Goal: Information Seeking & Learning: Understand process/instructions

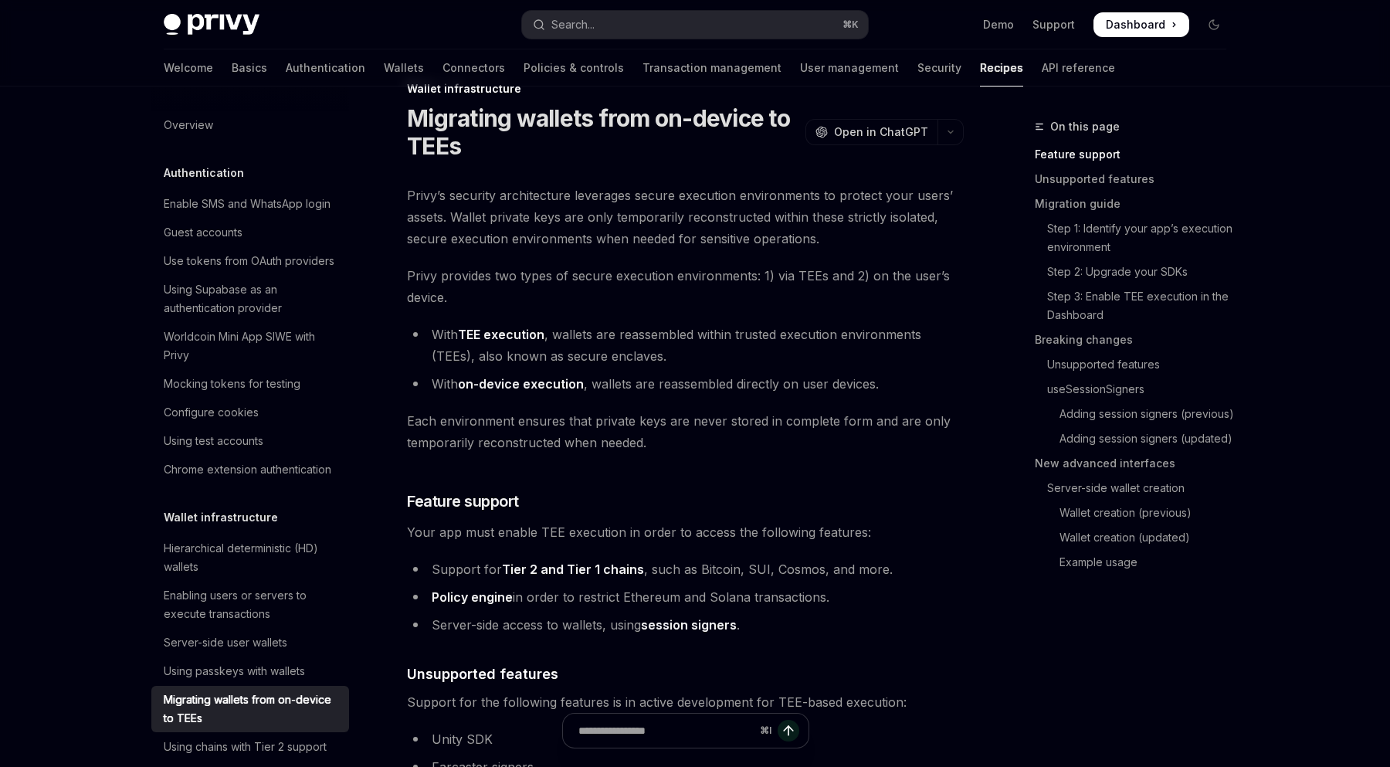
scroll to position [27, 0]
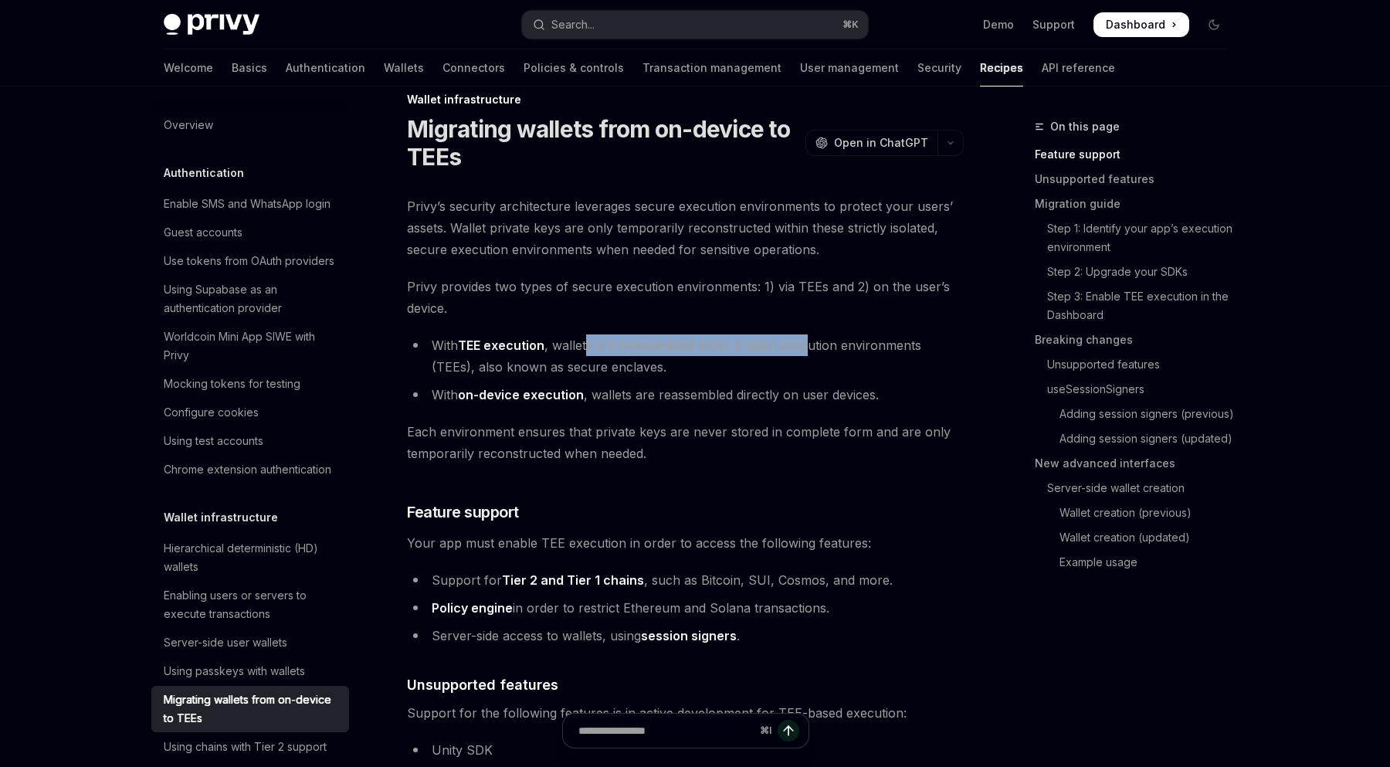
drag, startPoint x: 586, startPoint y: 344, endPoint x: 808, endPoint y: 344, distance: 222.3
click at [809, 344] on li "With TEE execution , wallets are reassembled within trusted execution environme…" at bounding box center [685, 355] width 557 height 43
click at [808, 367] on li "With TEE execution , wallets are reassembled within trusted execution environme…" at bounding box center [685, 355] width 557 height 43
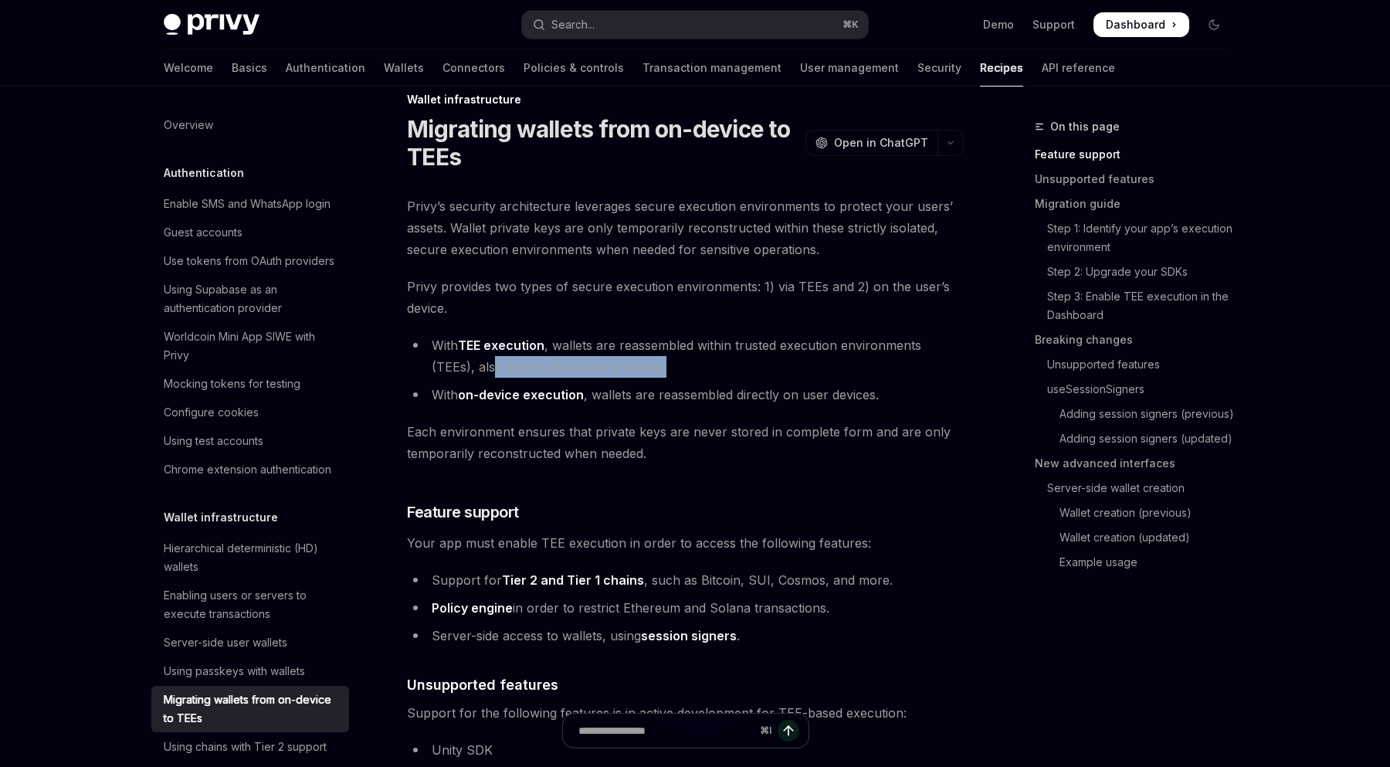
drag, startPoint x: 493, startPoint y: 368, endPoint x: 691, endPoint y: 366, distance: 198.4
click at [691, 366] on li "With TEE execution , wallets are reassembled within trusted execution environme…" at bounding box center [685, 355] width 557 height 43
click at [691, 368] on li "With TEE execution , wallets are reassembled within trusted execution environme…" at bounding box center [685, 355] width 557 height 43
drag, startPoint x: 658, startPoint y: 398, endPoint x: 733, endPoint y: 402, distance: 75.0
click at [733, 402] on li "With on-device execution , wallets are reassembled directly on user devices." at bounding box center [685, 395] width 557 height 22
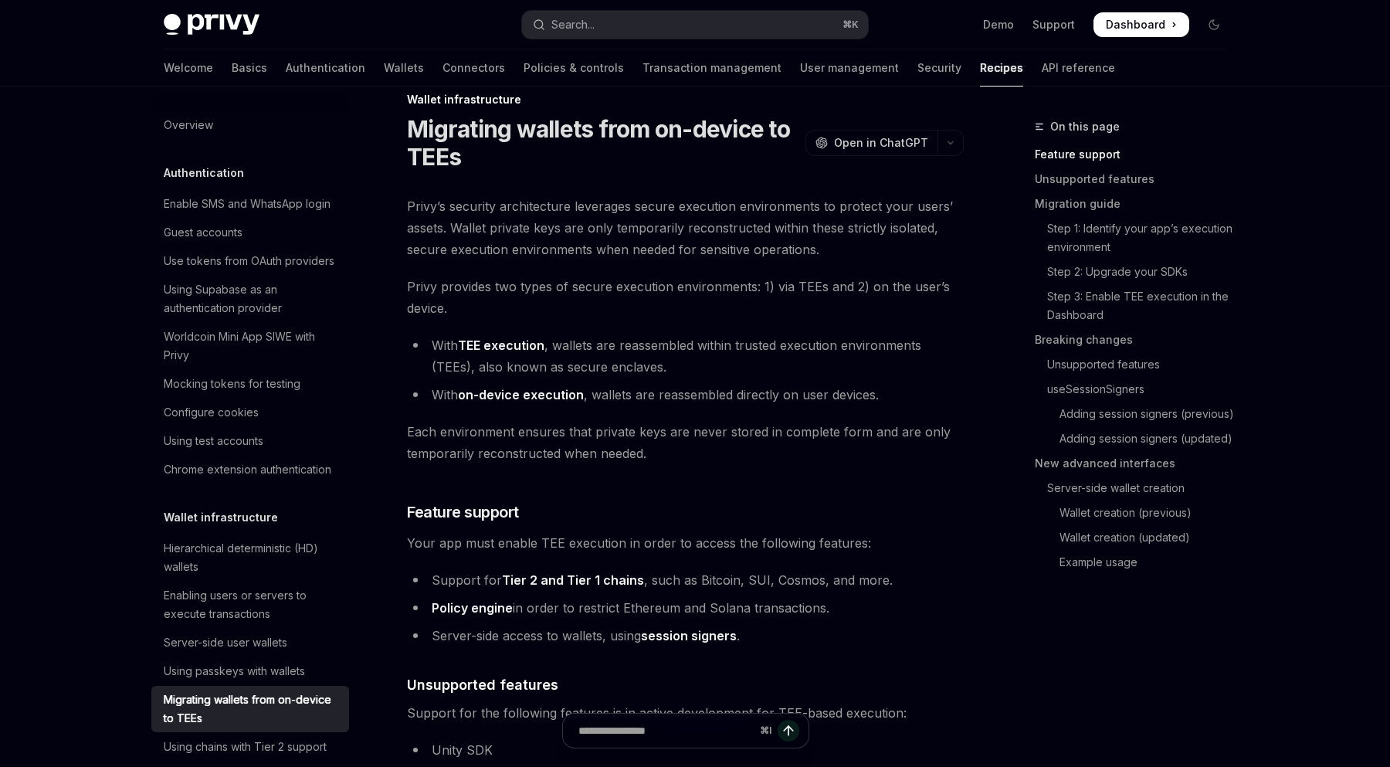
click at [742, 435] on span "Each environment ensures that private keys are never stored in complete form an…" at bounding box center [685, 442] width 557 height 43
drag, startPoint x: 717, startPoint y: 397, endPoint x: 889, endPoint y: 397, distance: 171.4
click at [889, 397] on li "With on-device execution , wallets are reassembled directly on user devices." at bounding box center [685, 395] width 557 height 22
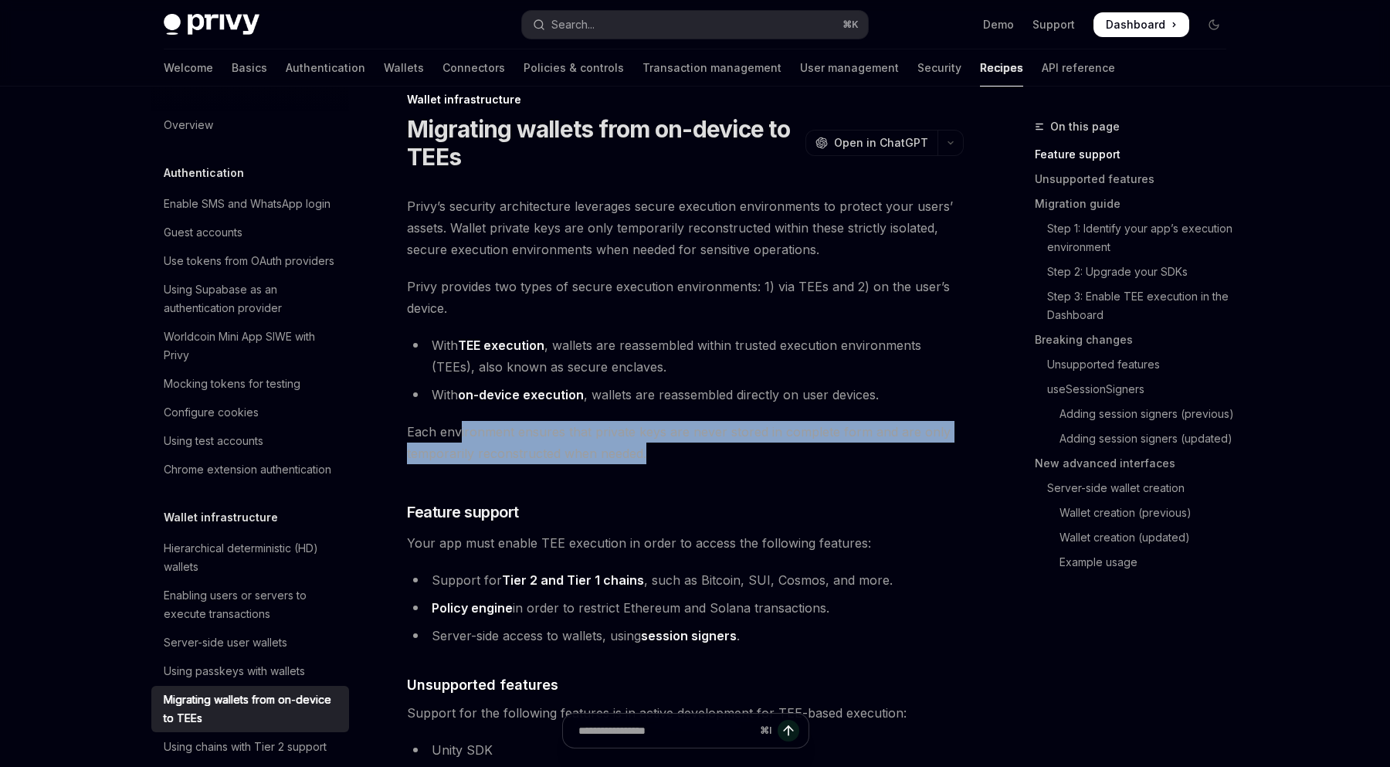
drag, startPoint x: 461, startPoint y: 435, endPoint x: 687, endPoint y: 448, distance: 226.6
click at [687, 449] on span "Each environment ensures that private keys are never stored in complete form an…" at bounding box center [685, 442] width 557 height 43
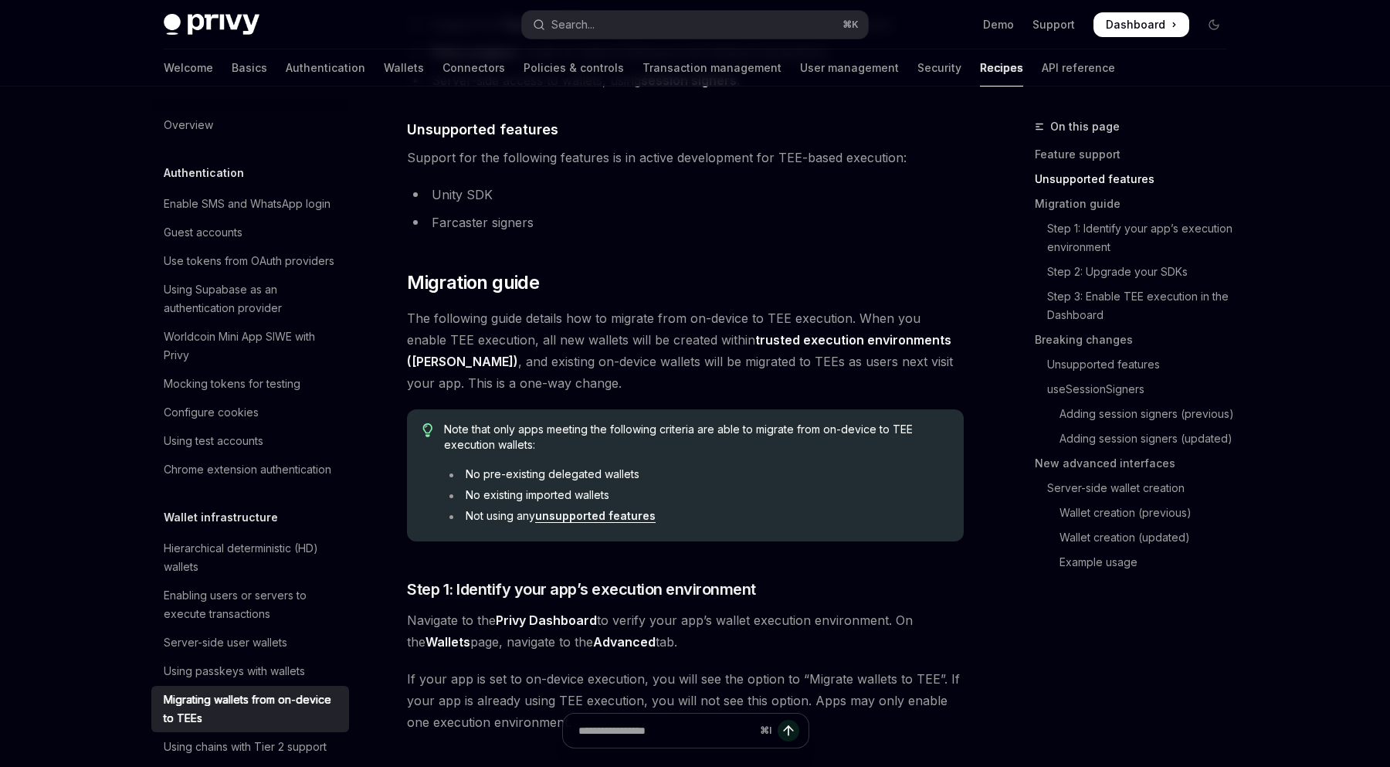
scroll to position [590, 0]
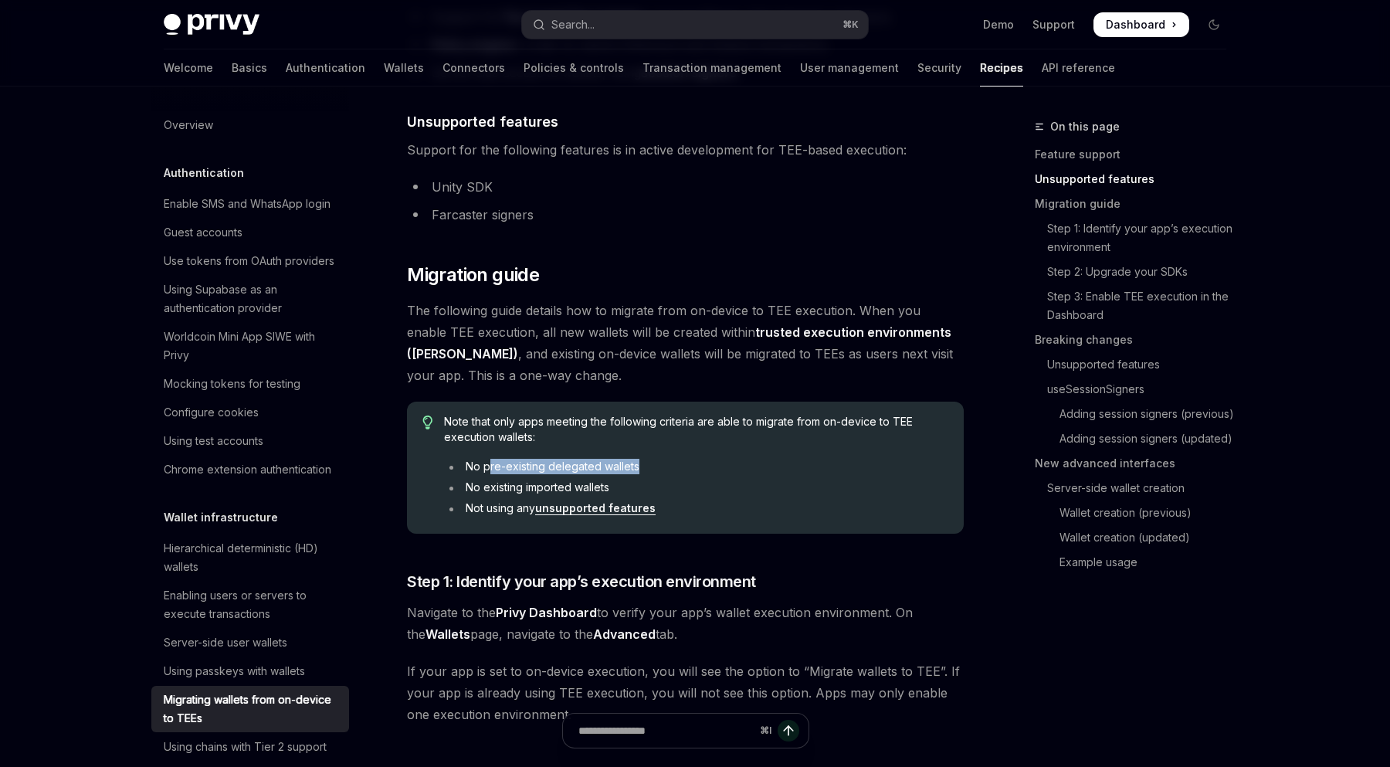
drag, startPoint x: 489, startPoint y: 459, endPoint x: 686, endPoint y: 466, distance: 196.2
click at [686, 466] on li "No pre-existing delegated wallets" at bounding box center [696, 466] width 504 height 15
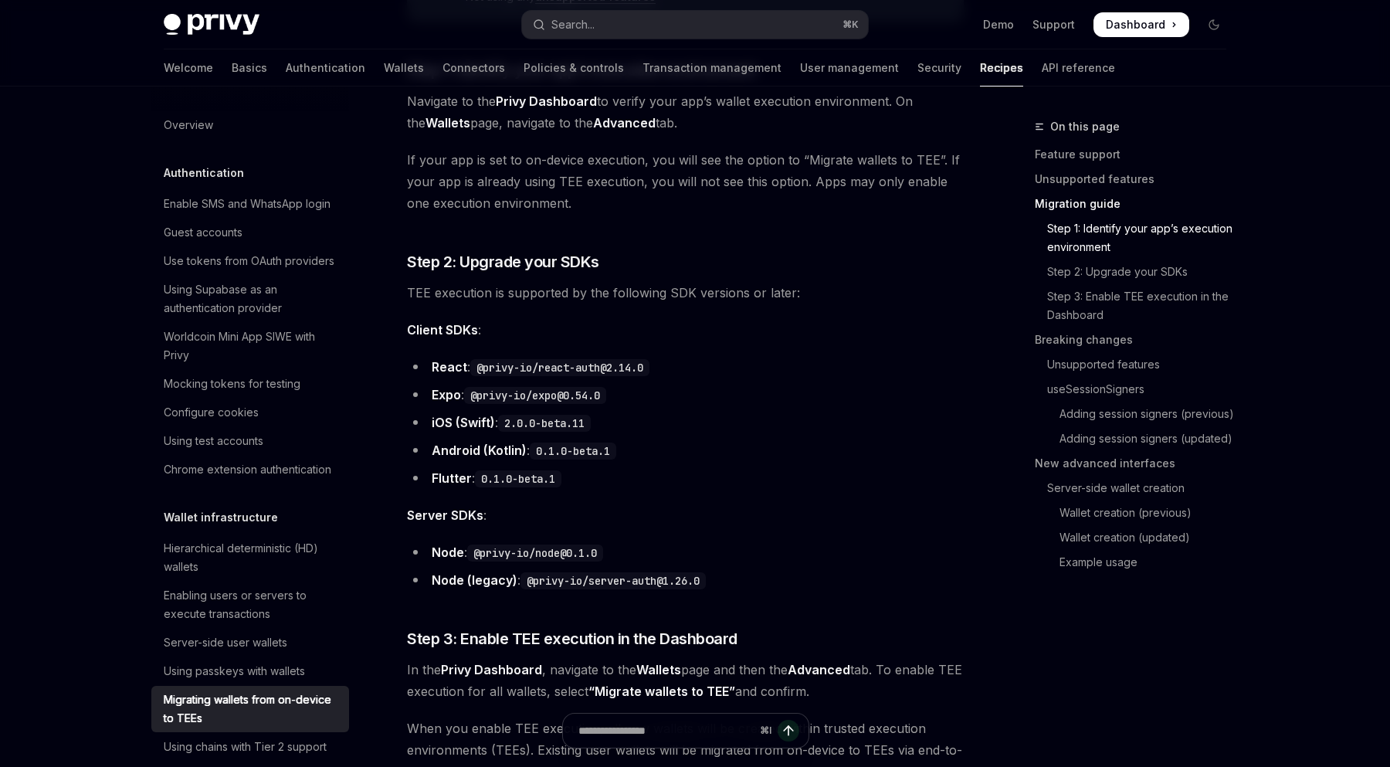
scroll to position [1122, 0]
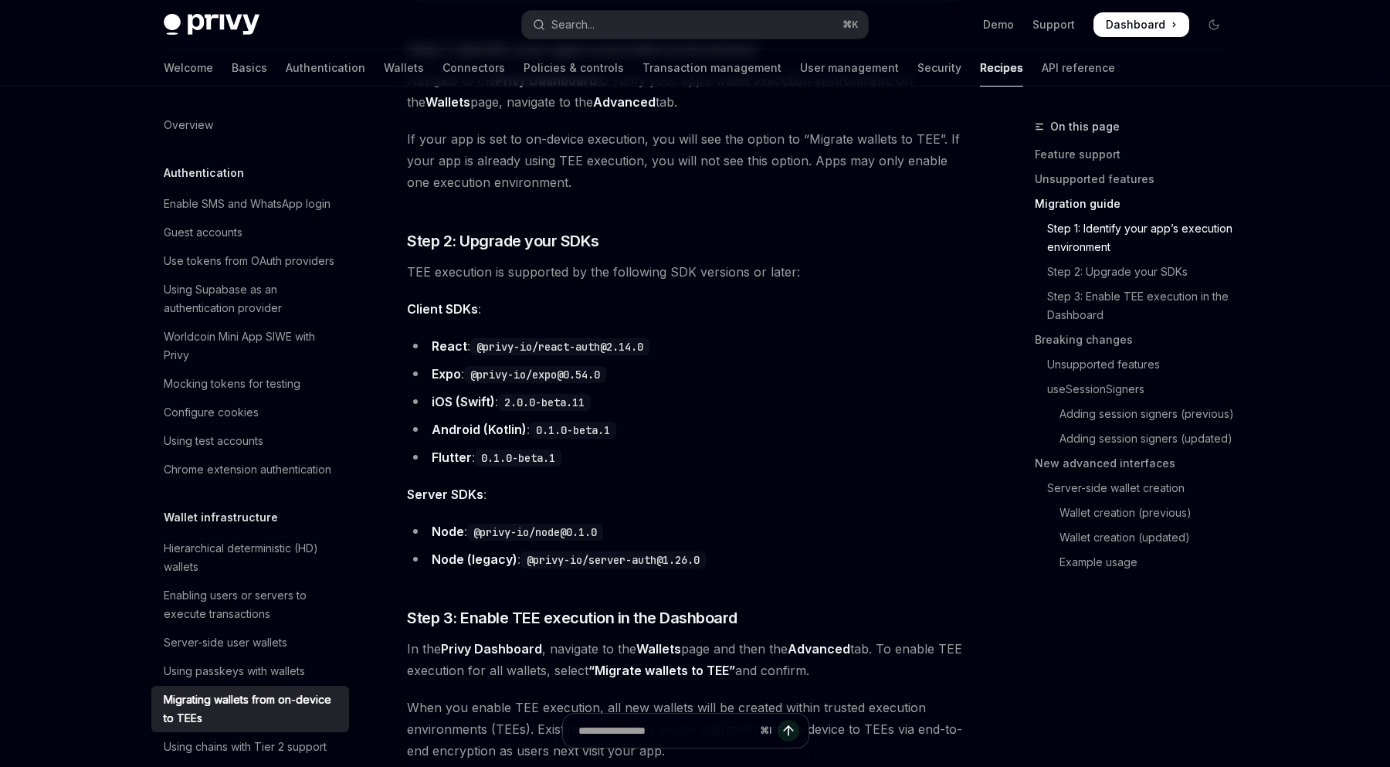
drag, startPoint x: 674, startPoint y: 347, endPoint x: 477, endPoint y: 348, distance: 196.9
click at [477, 348] on li "React : @privy-io/react-auth@2.14.0" at bounding box center [685, 346] width 557 height 22
copy li "@privy-io/react-auth@2.14.0"
